Goal: Task Accomplishment & Management: Manage account settings

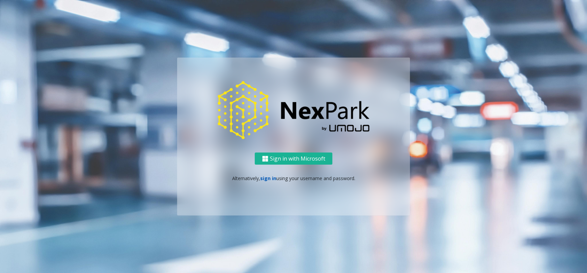
click at [267, 181] on link "sign in" at bounding box center [268, 178] width 16 height 6
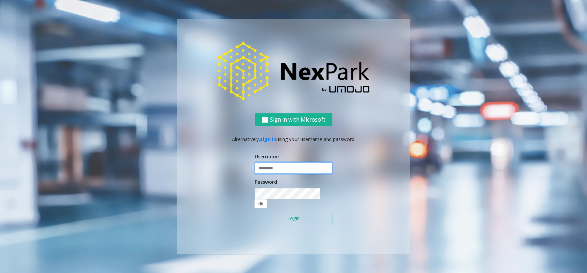
click at [281, 174] on input "text" at bounding box center [294, 168] width 78 height 11
type input "********"
drag, startPoint x: 145, startPoint y: 100, endPoint x: 168, endPoint y: 105, distance: 23.0
click at [145, 100] on div "Sign in with Microsoft Alternatively, sign in using your username and password.…" at bounding box center [293, 137] width 384 height 237
click at [297, 217] on button "Login" at bounding box center [294, 218] width 78 height 11
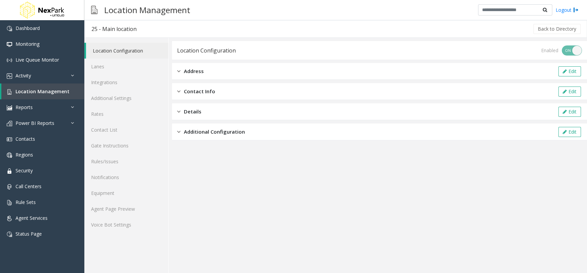
drag, startPoint x: 133, startPoint y: 25, endPoint x: 140, endPoint y: 27, distance: 7.5
click at [133, 25] on div "25 - Main location" at bounding box center [113, 29] width 45 height 9
drag, startPoint x: 142, startPoint y: 29, endPoint x: 125, endPoint y: 30, distance: 17.2
click at [104, 29] on h3 "25 - Main location" at bounding box center [114, 29] width 59 height 16
